Goal: Information Seeking & Learning: Learn about a topic

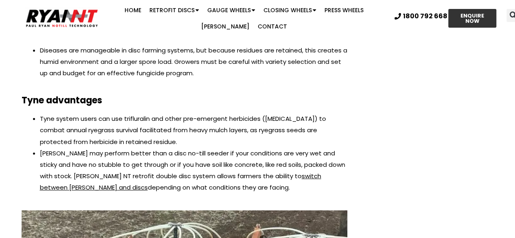
scroll to position [1525, 0]
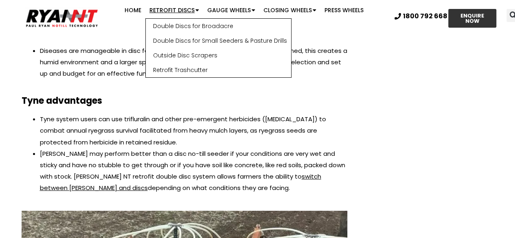
drag, startPoint x: 151, startPoint y: 9, endPoint x: 163, endPoint y: 17, distance: 13.9
click at [151, 10] on link "Retrofit Discs" at bounding box center [174, 10] width 58 height 16
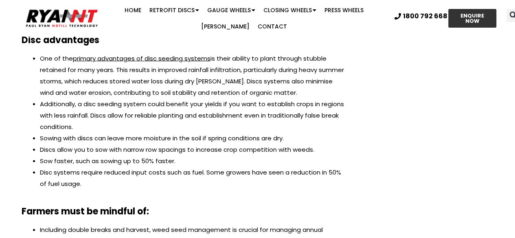
scroll to position [693, 0]
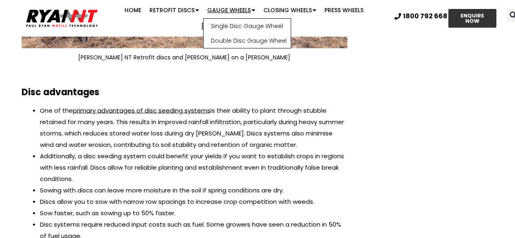
click at [213, 9] on link "Gauge Wheels" at bounding box center [231, 10] width 56 height 16
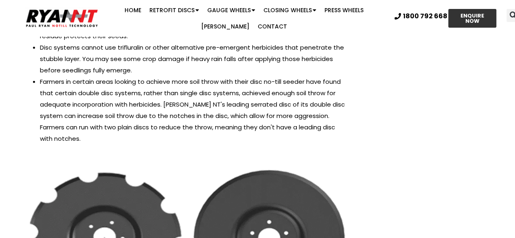
scroll to position [1019, 0]
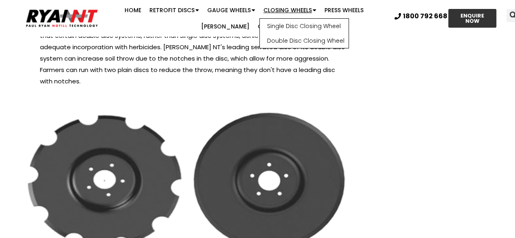
click at [270, 10] on link "Closing Wheels" at bounding box center [290, 10] width 61 height 16
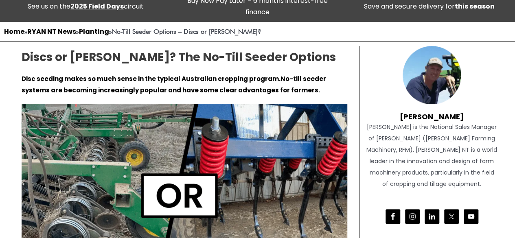
scroll to position [0, 0]
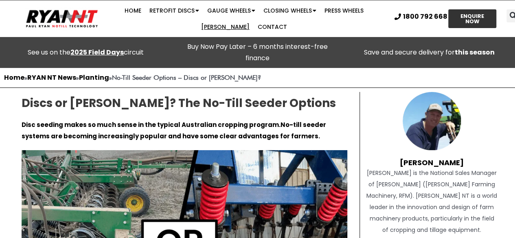
click at [254, 19] on link "[PERSON_NAME]" at bounding box center [225, 27] width 57 height 16
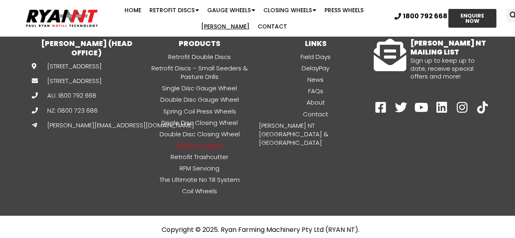
scroll to position [2212, 0]
